Goal: Transaction & Acquisition: Purchase product/service

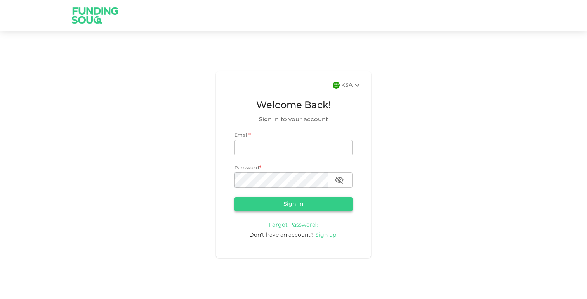
type input "[EMAIL_ADDRESS][DOMAIN_NAME]"
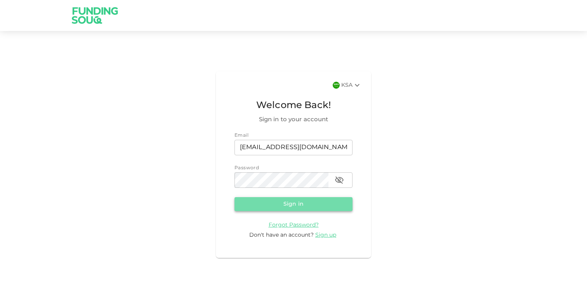
click at [290, 206] on button "Sign in" at bounding box center [293, 204] width 118 height 14
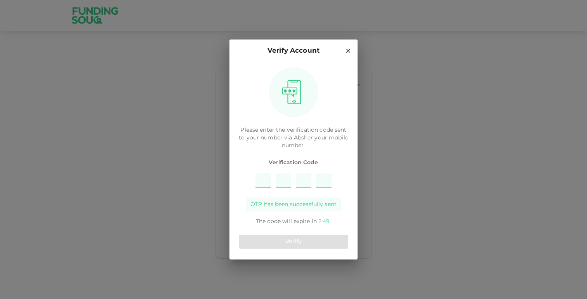
type input "7"
type input "6"
type input "9"
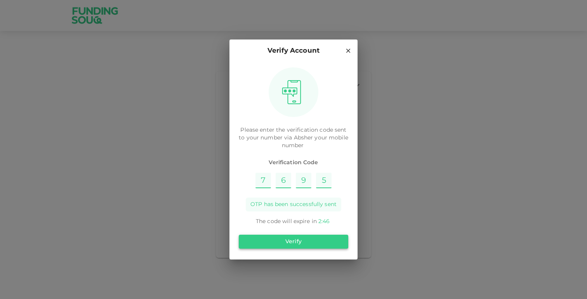
type input "5"
click at [297, 246] on button "Verify" at bounding box center [293, 242] width 109 height 14
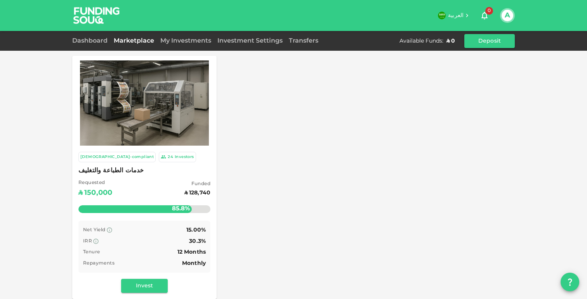
click at [173, 174] on span "خدمات الطباعة والتغليف" at bounding box center [144, 171] width 132 height 11
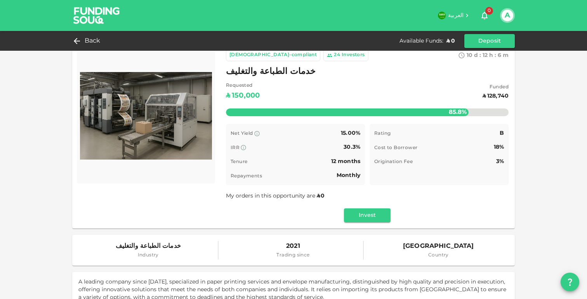
scroll to position [10, 0]
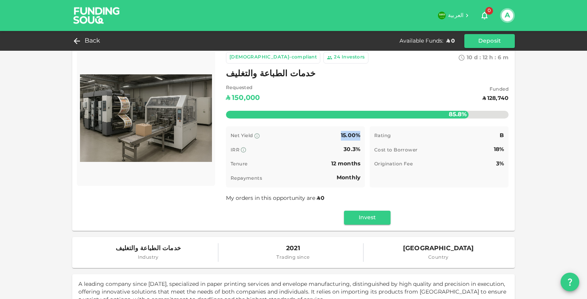
drag, startPoint x: 336, startPoint y: 138, endPoint x: 363, endPoint y: 140, distance: 26.8
click at [363, 140] on div "Net Yield 15.00% IRR 30.3% Tenure 12 months Repayments Monthly" at bounding box center [295, 156] width 139 height 61
drag, startPoint x: 505, startPoint y: 135, endPoint x: 396, endPoint y: 127, distance: 108.9
click at [396, 127] on div "Rating B Cost to Borrower 18% Origination Fee 3% Time remaining B" at bounding box center [438, 156] width 139 height 61
drag, startPoint x: 238, startPoint y: 179, endPoint x: 336, endPoint y: 178, distance: 97.8
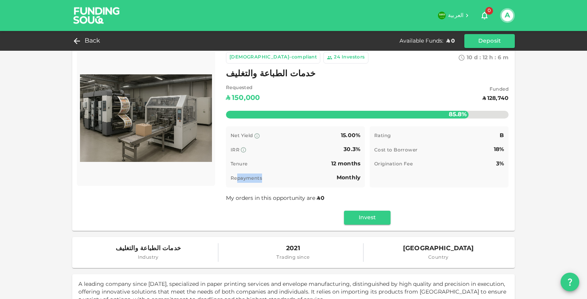
click at [336, 178] on div "Repayments Monthly" at bounding box center [295, 178] width 130 height 10
click at [422, 175] on div "Time remaining B" at bounding box center [439, 178] width 130 height 10
